Goal: Check status: Check status

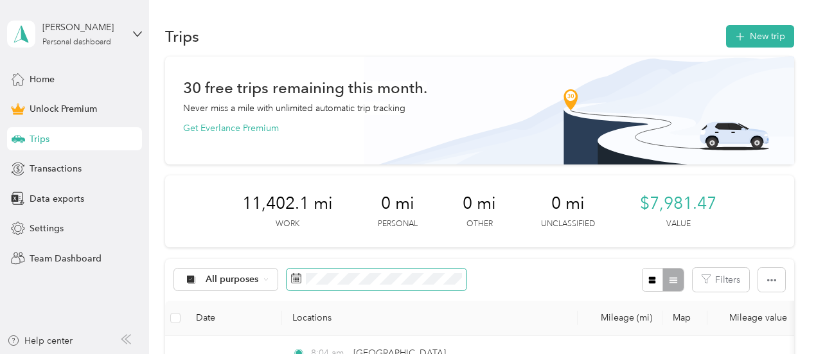
click at [446, 286] on span at bounding box center [377, 280] width 180 height 22
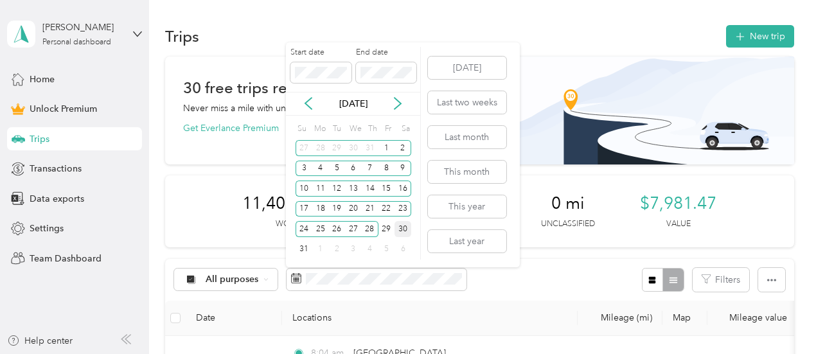
click at [402, 229] on div "30" at bounding box center [403, 229] width 17 height 16
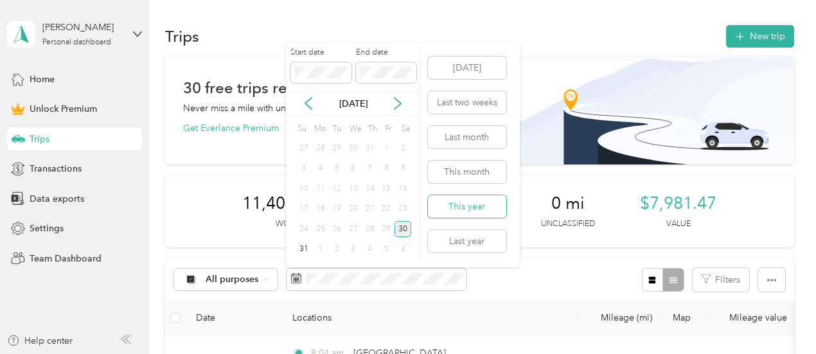
click at [484, 211] on button "This year" at bounding box center [467, 206] width 78 height 22
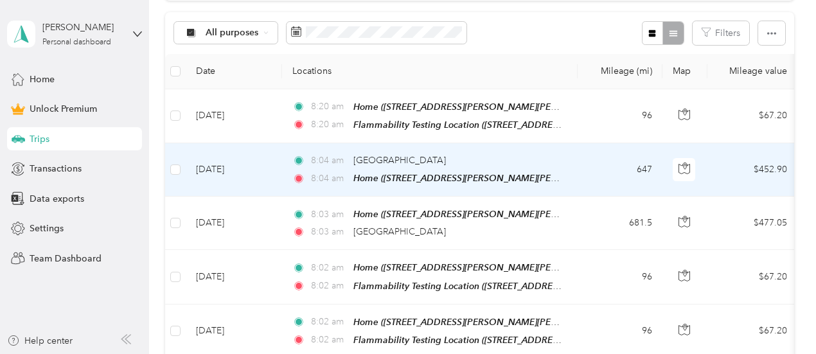
scroll to position [257, 0]
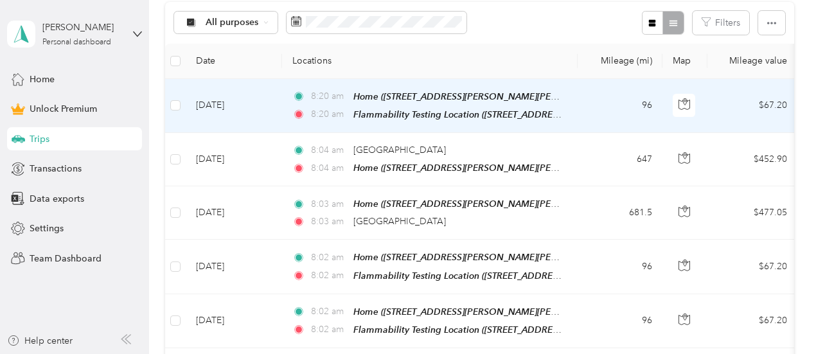
click at [251, 105] on td "[DATE]" at bounding box center [234, 106] width 96 height 54
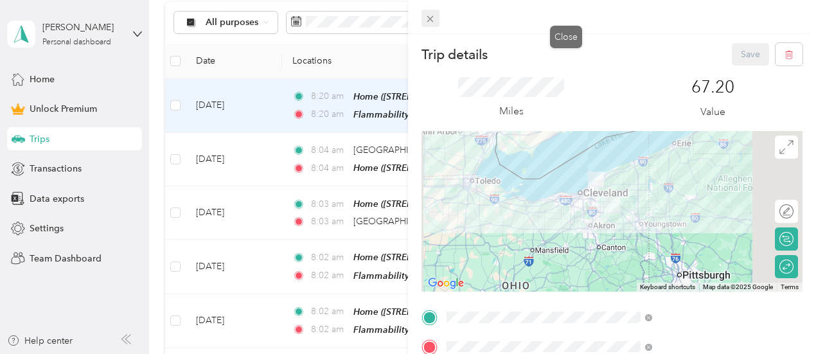
click at [436, 15] on icon at bounding box center [430, 18] width 11 height 11
